Goal: Information Seeking & Learning: Learn about a topic

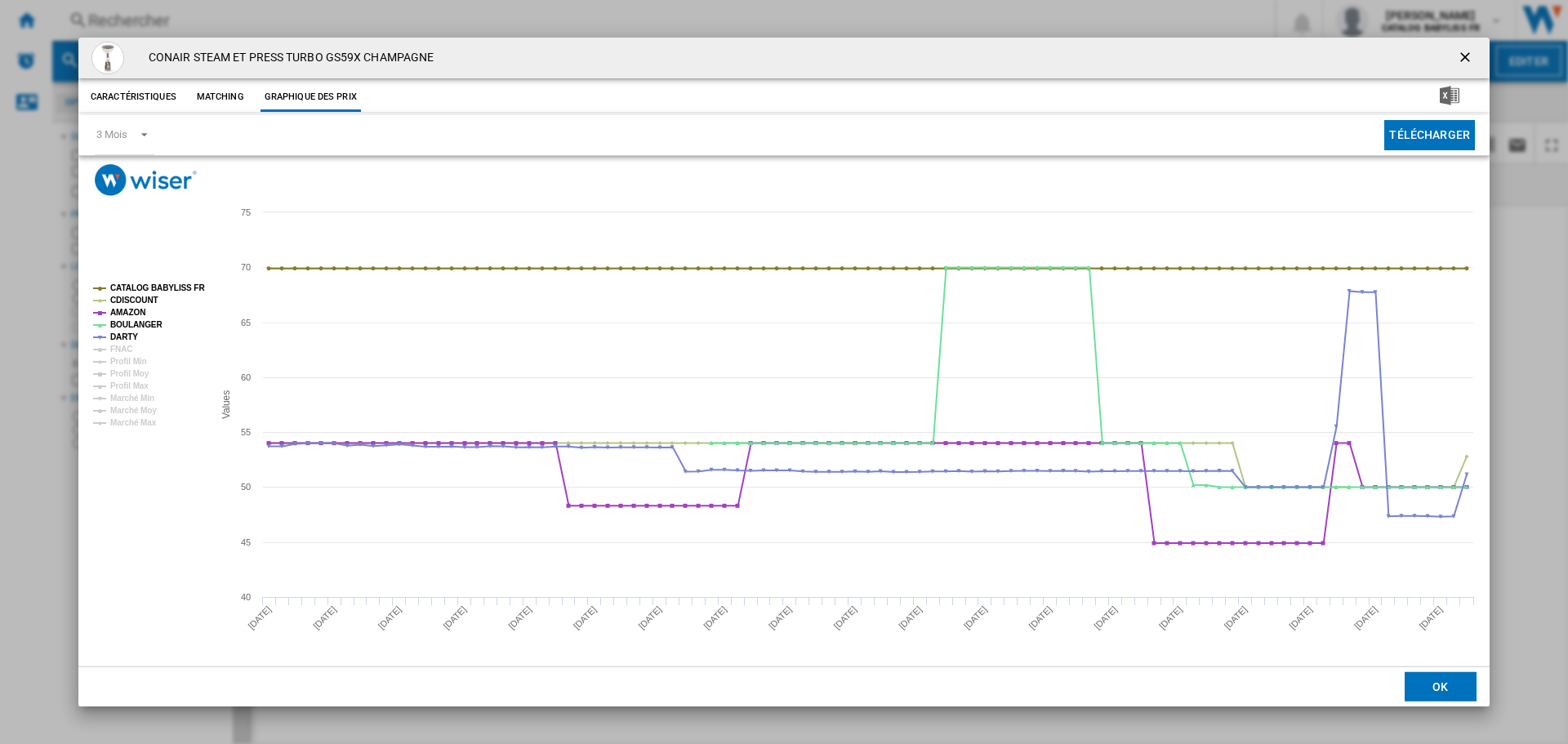
click at [1470, 59] on ng-md-icon "getI18NText('BUTTONS.CLOSE_DIALOG')" at bounding box center [1466, 59] width 20 height 20
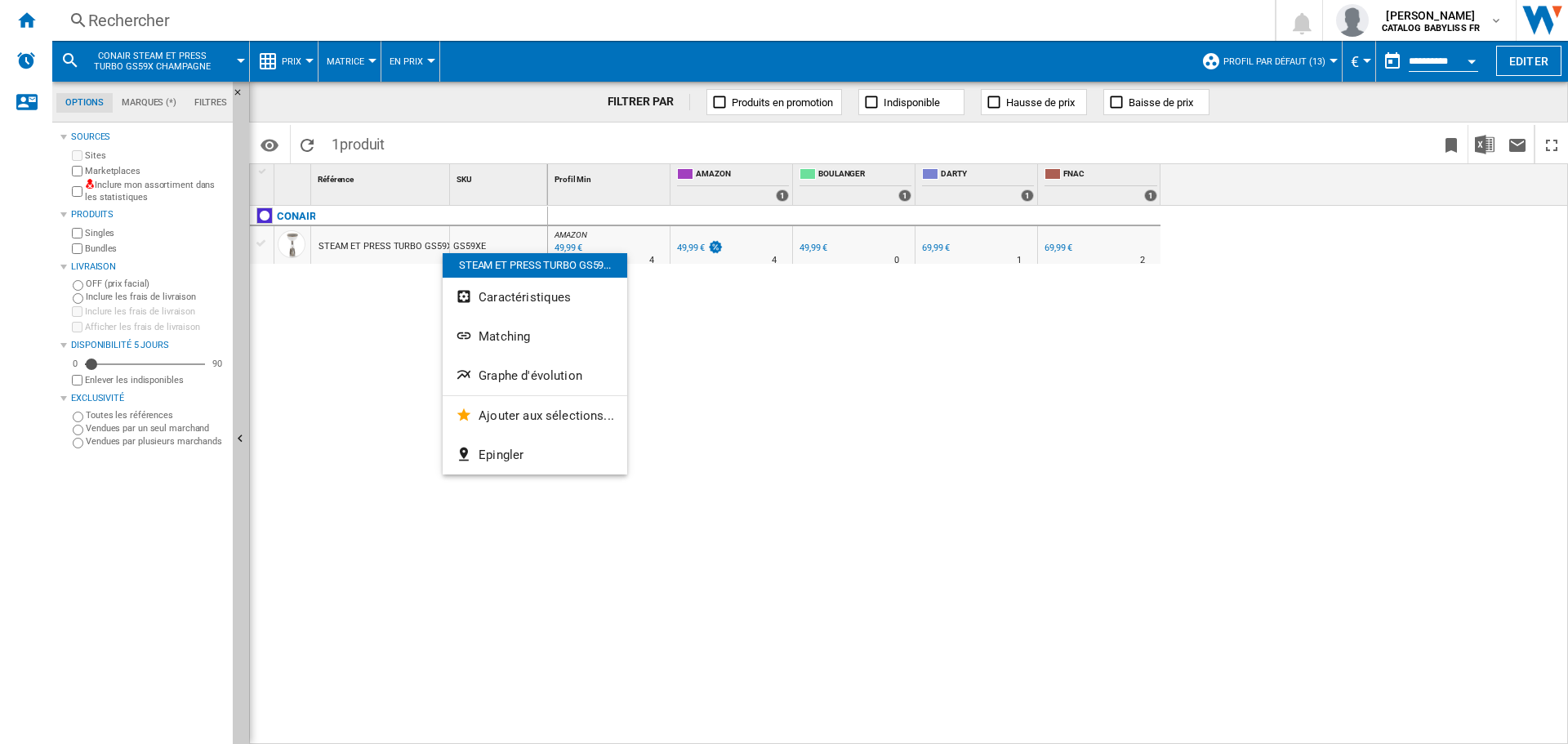
drag, startPoint x: 443, startPoint y: 253, endPoint x: 413, endPoint y: 235, distance: 35.0
click at [413, 235] on div at bounding box center [784, 372] width 1568 height 744
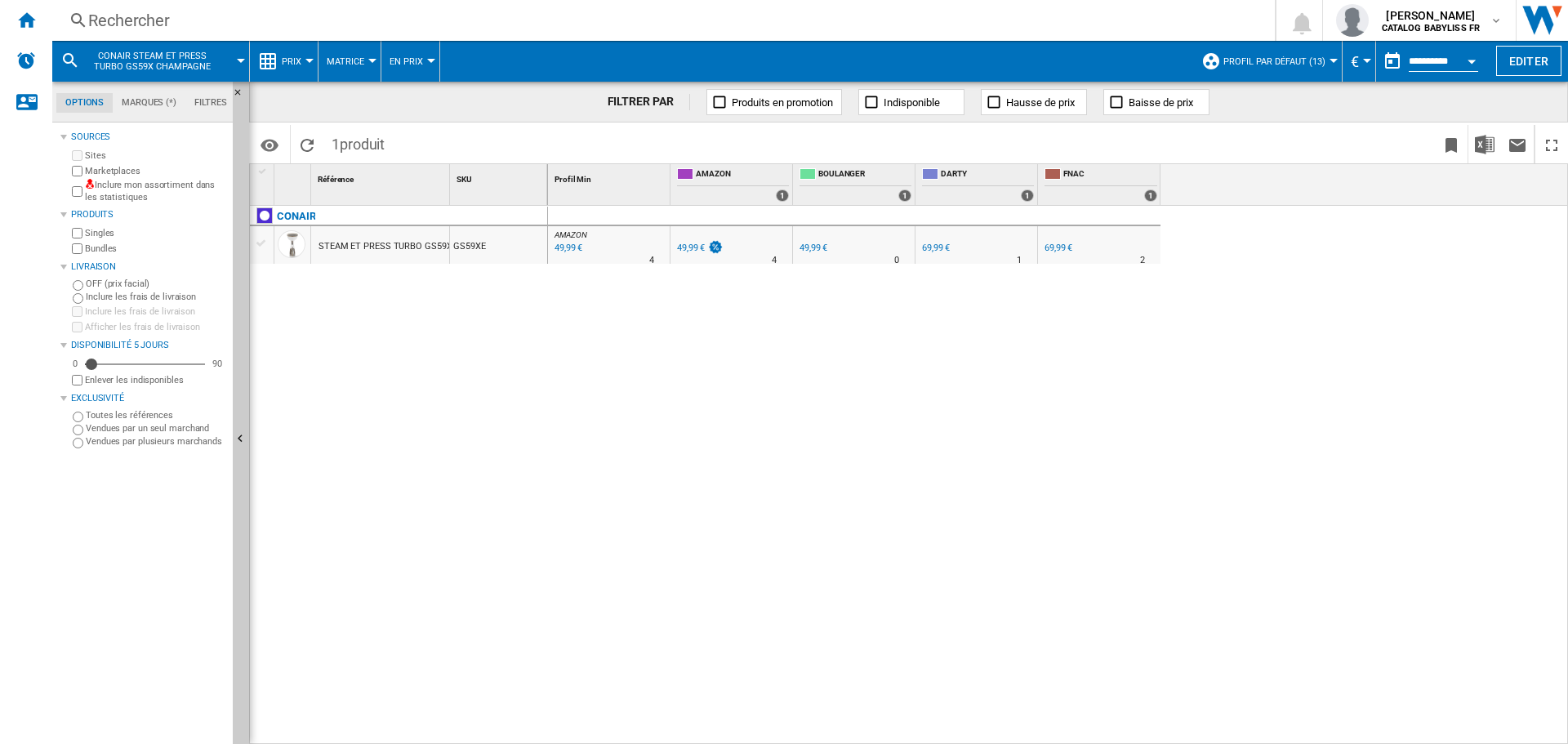
click at [420, 246] on div "STEAM ET PRESS TURBO GS59X CHAMPAGNE" at bounding box center [413, 246] width 190 height 38
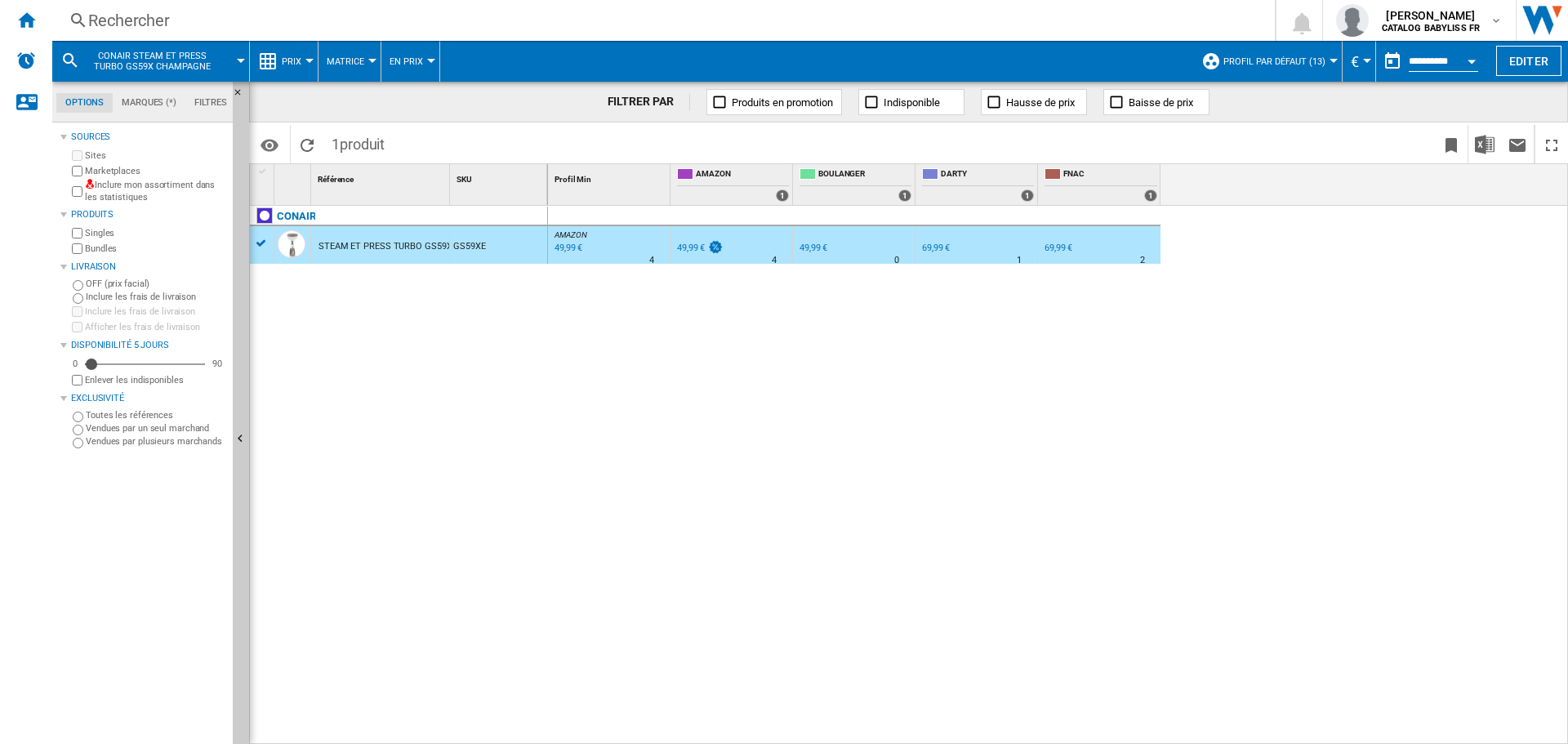
click at [404, 251] on div "STEAM ET PRESS TURBO GS59X CHAMPAGNE" at bounding box center [413, 246] width 190 height 38
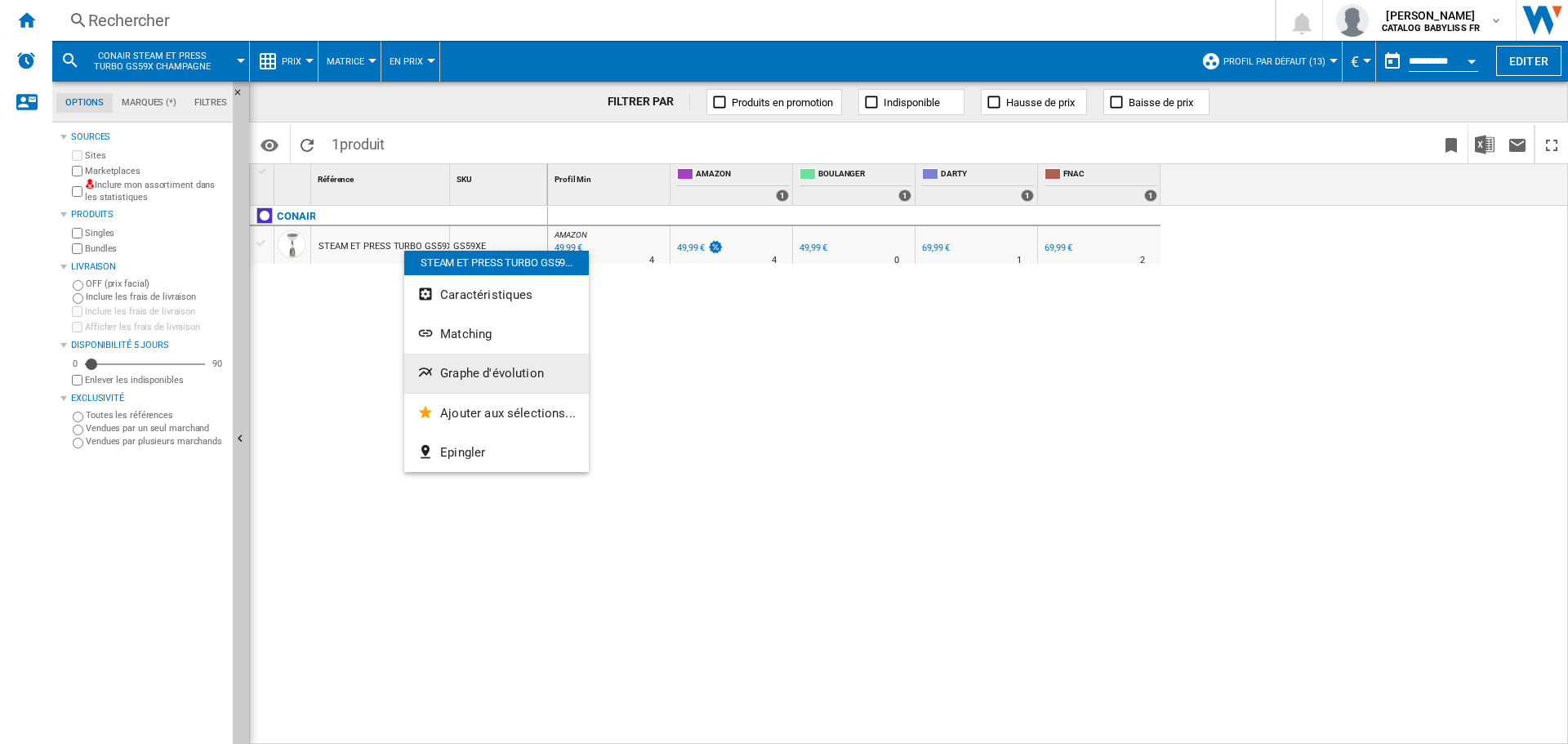
click at [468, 366] on span "Graphe d'évolution" at bounding box center [492, 374] width 104 height 15
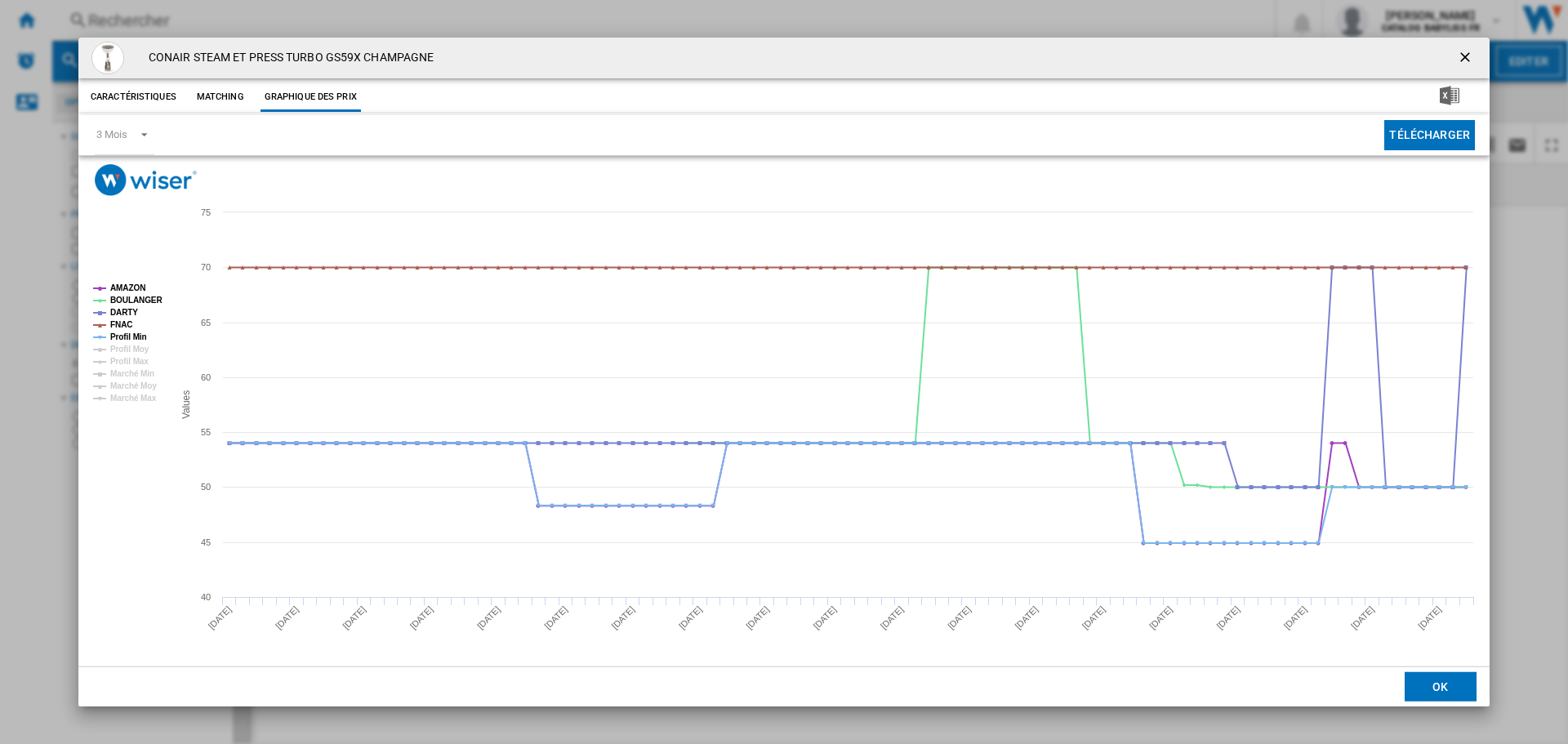
click at [1465, 54] on ng-md-icon "getI18NText('BUTTONS.CLOSE_DIALOG')" at bounding box center [1466, 59] width 20 height 20
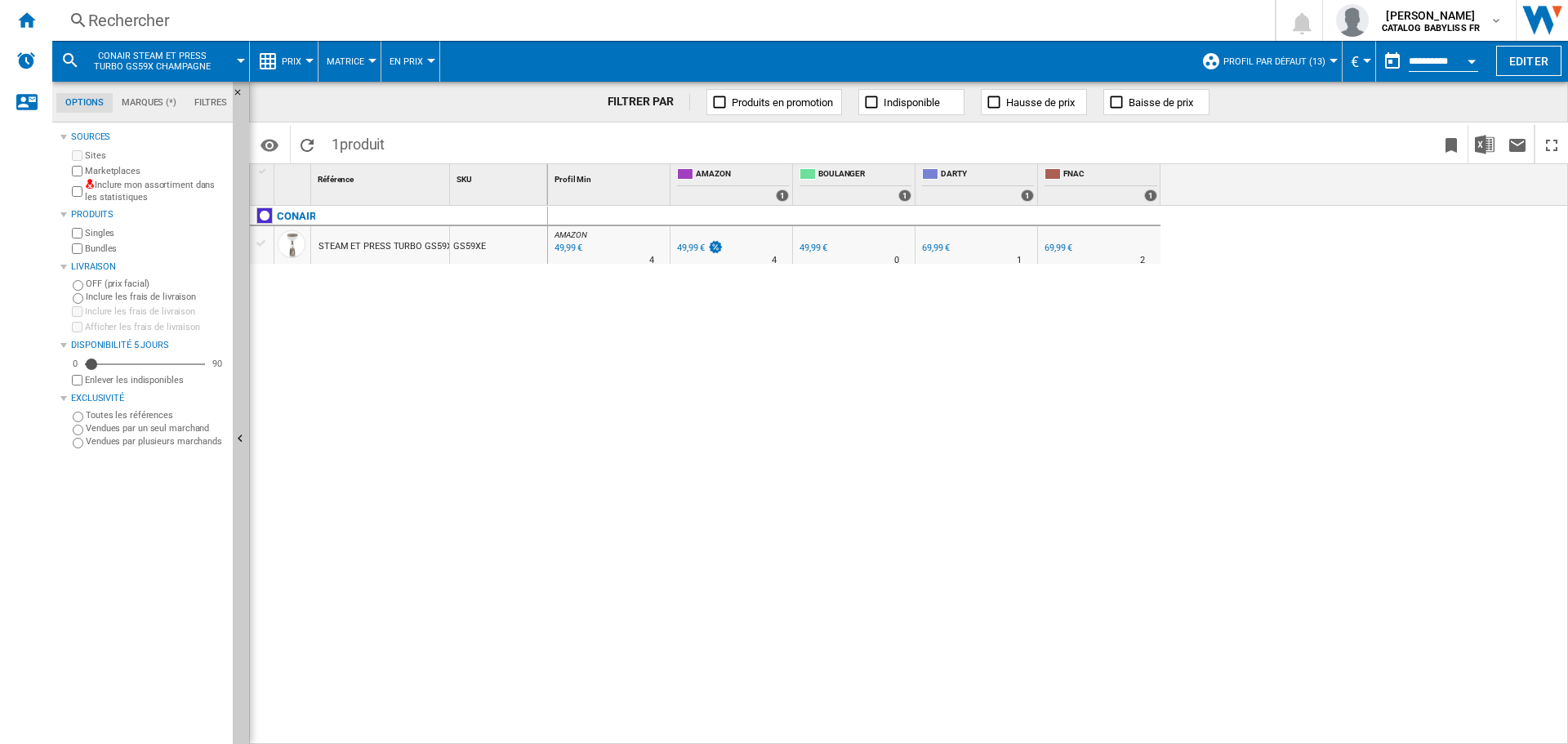
click at [177, 32] on div "Rechercher Rechercher 0 [PERSON_NAME] CATALOG BABYLISS FR CATALOG BABYLISS FR M…" at bounding box center [810, 20] width 1516 height 41
click at [197, 11] on div "Rechercher" at bounding box center [660, 21] width 1144 height 23
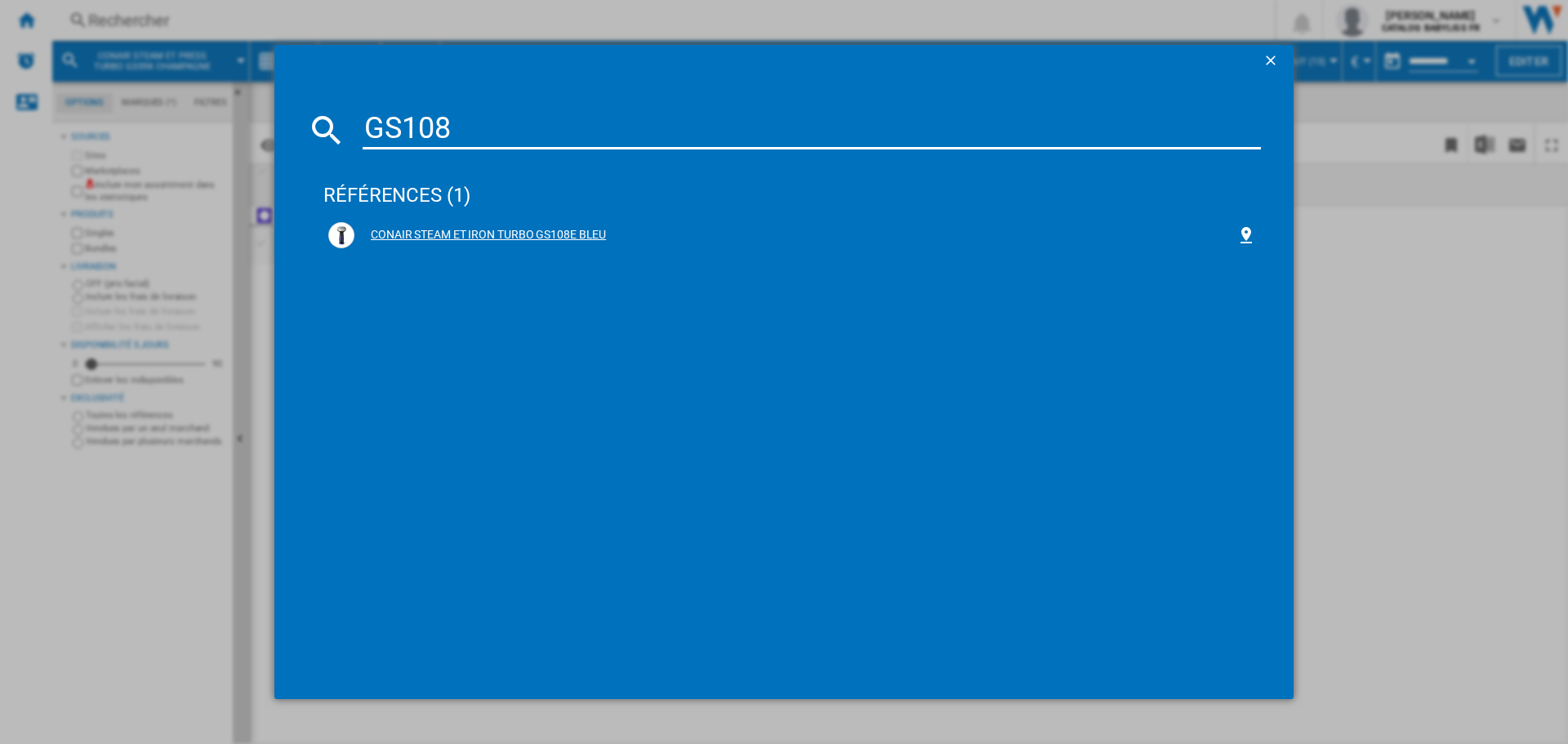
type input "GS108"
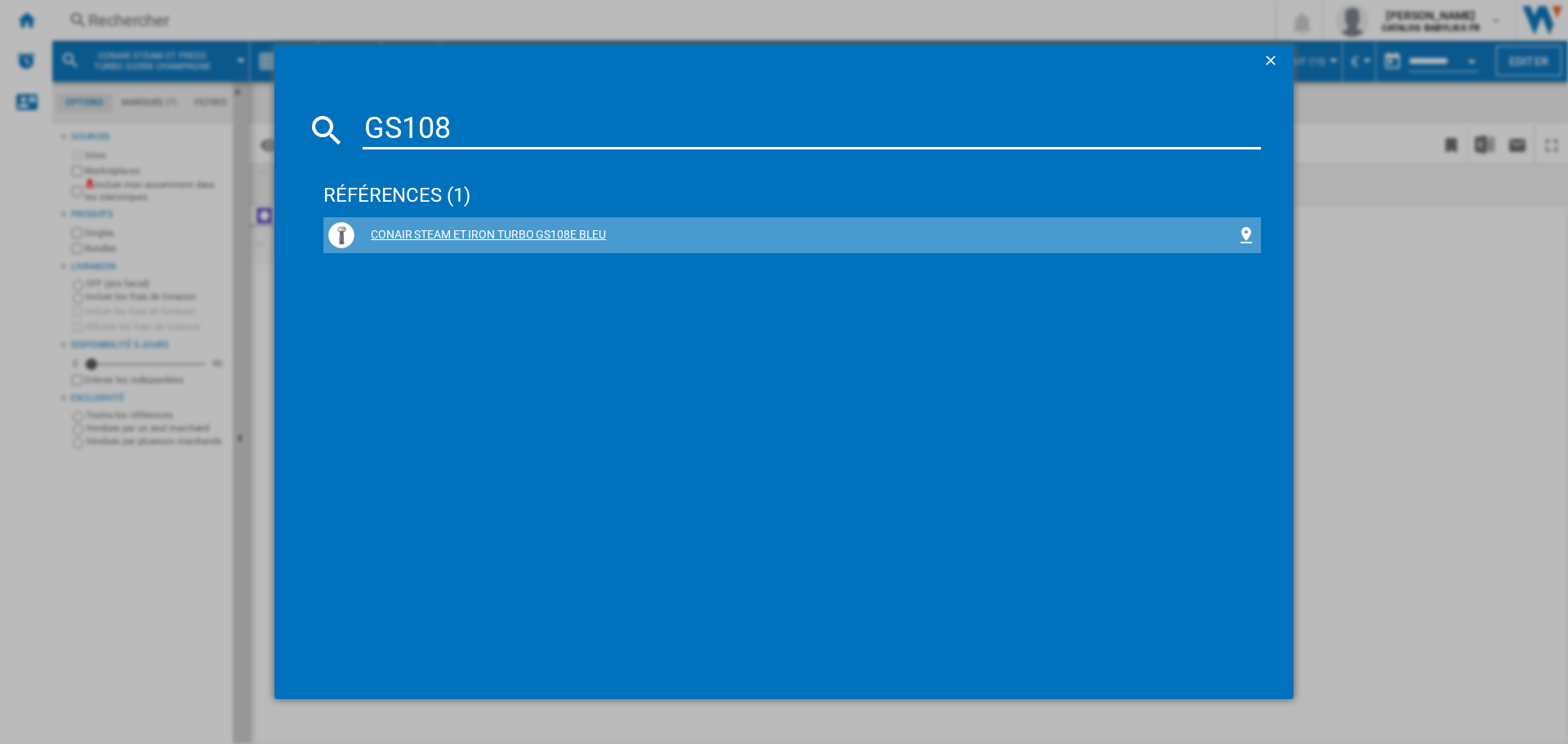
click at [531, 239] on div "CONAIR STEAM ET IRON TURBO GS108E BLEU" at bounding box center [795, 235] width 882 height 16
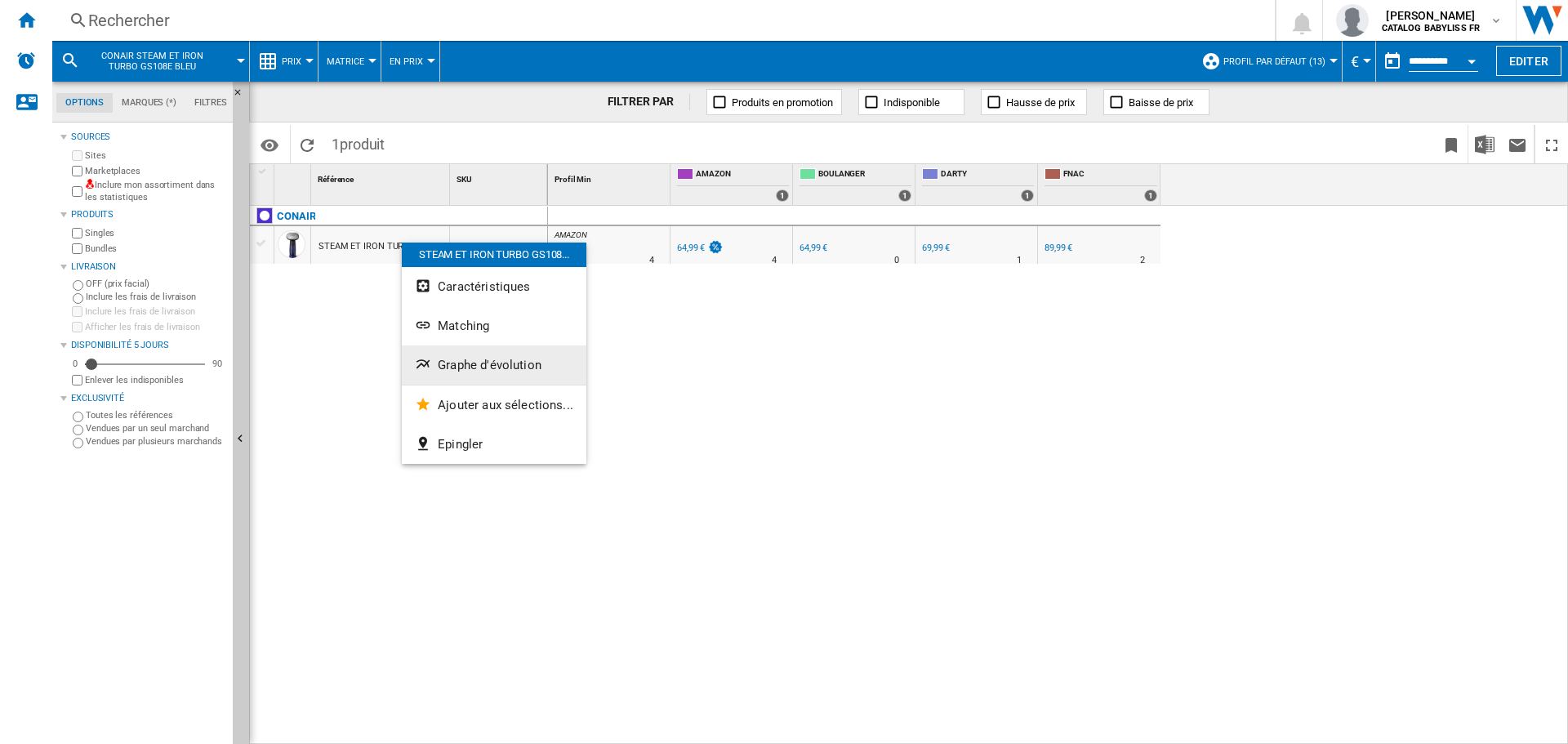
click at [474, 356] on button "Graphe d'évolution" at bounding box center [495, 365] width 185 height 40
